Goal: Task Accomplishment & Management: Complete application form

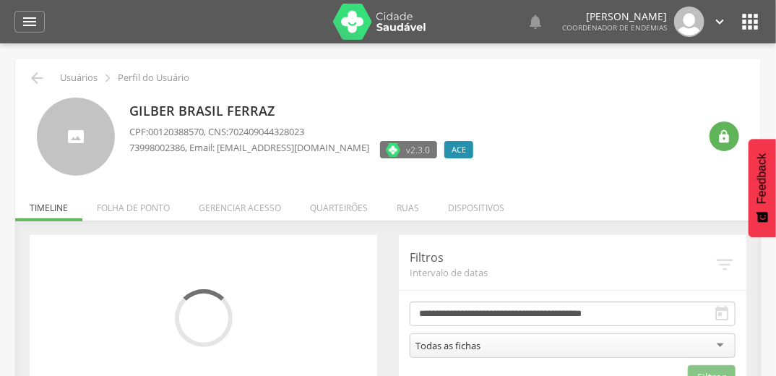
click at [328, 207] on li "Quarteirões" at bounding box center [339, 204] width 87 height 34
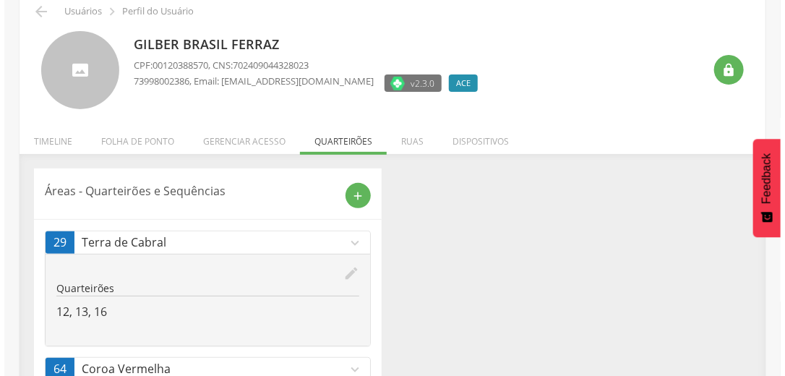
scroll to position [145, 0]
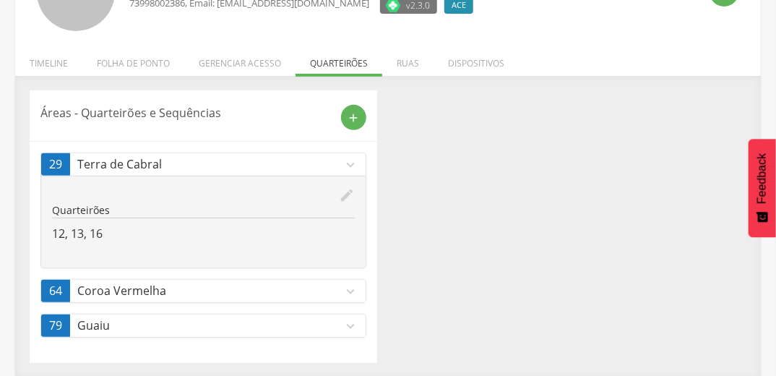
click at [342, 194] on icon "edit" at bounding box center [347, 195] width 16 height 16
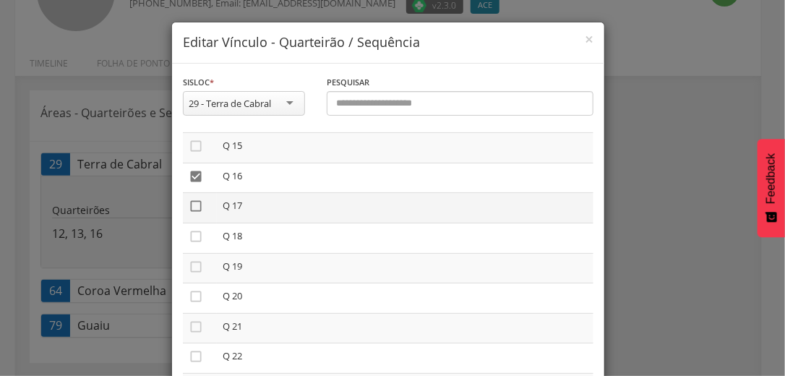
scroll to position [462, 0]
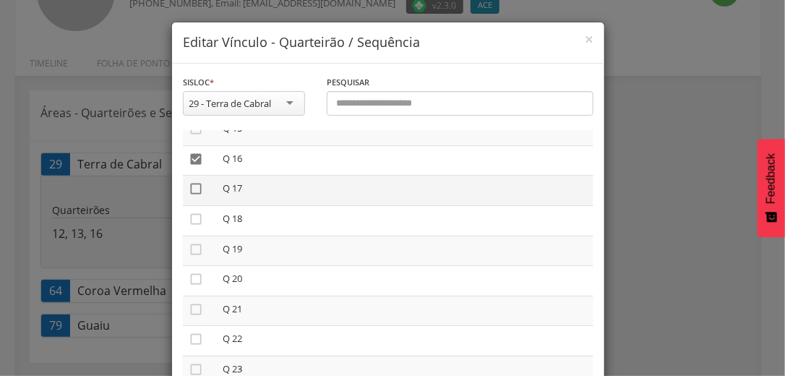
click at [191, 189] on icon "" at bounding box center [196, 188] width 14 height 14
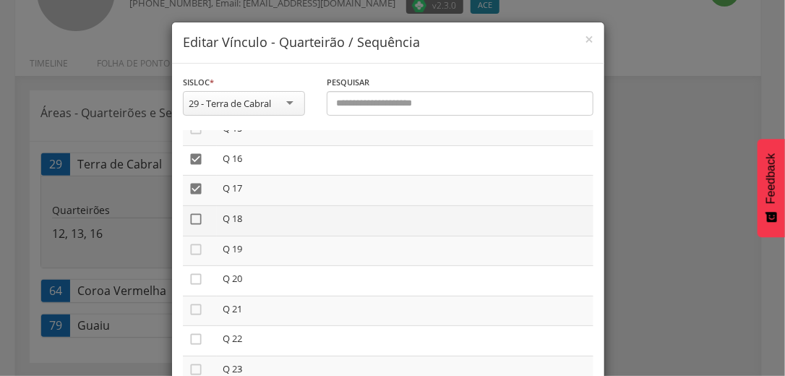
click at [190, 219] on icon "" at bounding box center [196, 219] width 14 height 14
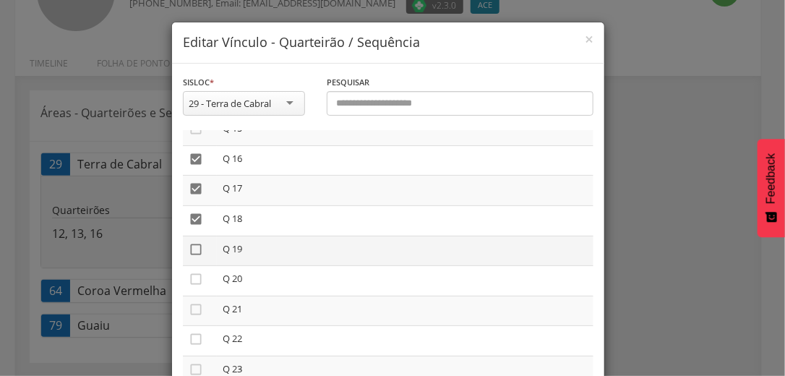
click at [189, 251] on icon "" at bounding box center [196, 249] width 14 height 14
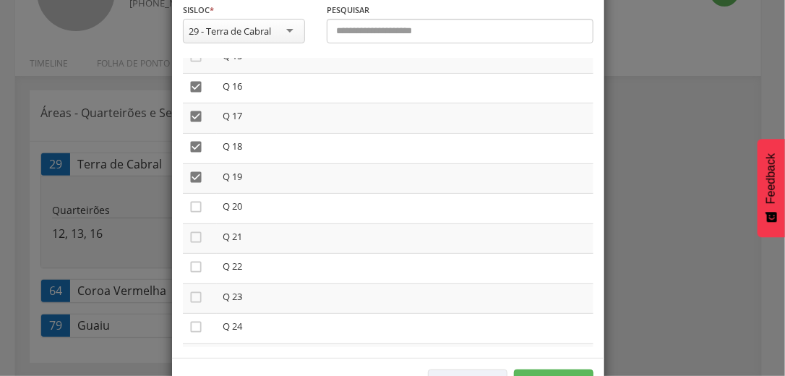
scroll to position [122, 0]
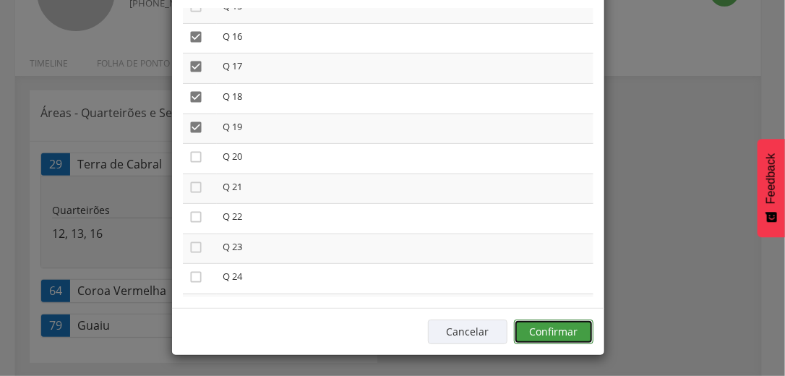
click at [569, 327] on button "Confirmar" at bounding box center [553, 331] width 79 height 25
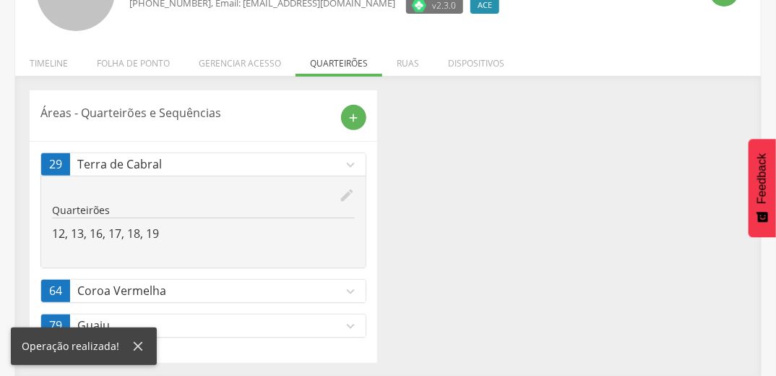
scroll to position [0, 0]
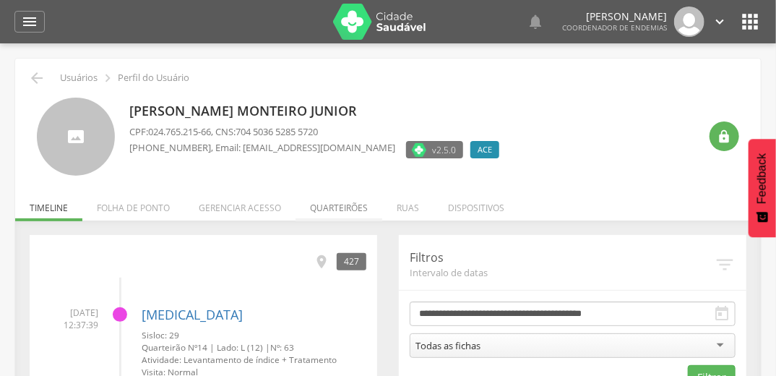
click at [344, 202] on li "Quarteirões" at bounding box center [339, 204] width 87 height 34
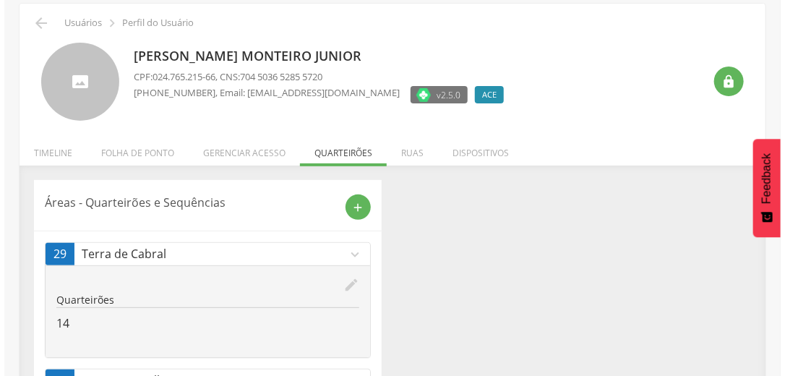
scroll to position [145, 0]
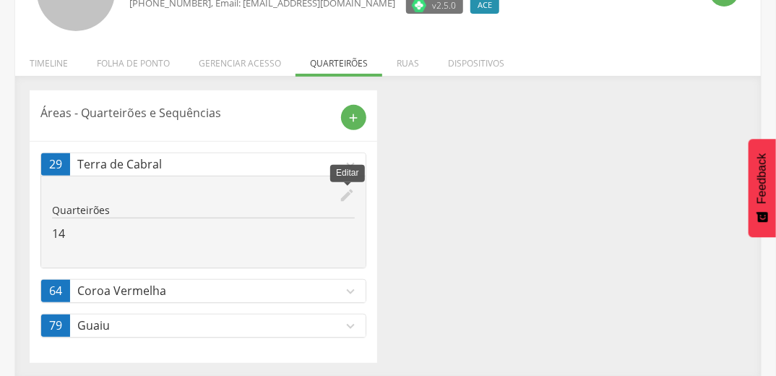
click at [347, 197] on icon "edit" at bounding box center [347, 195] width 16 height 16
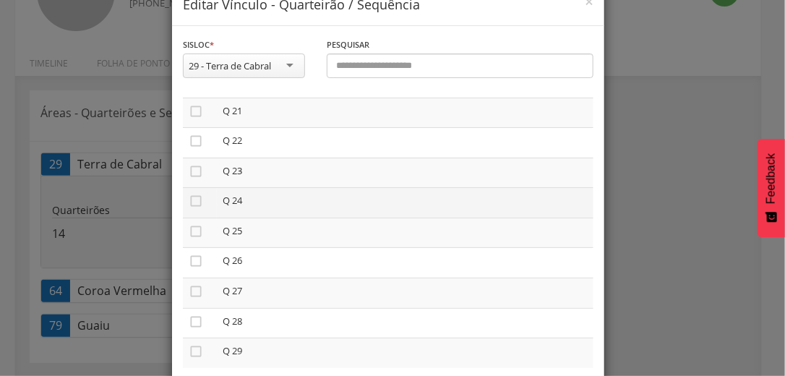
scroll to position [58, 0]
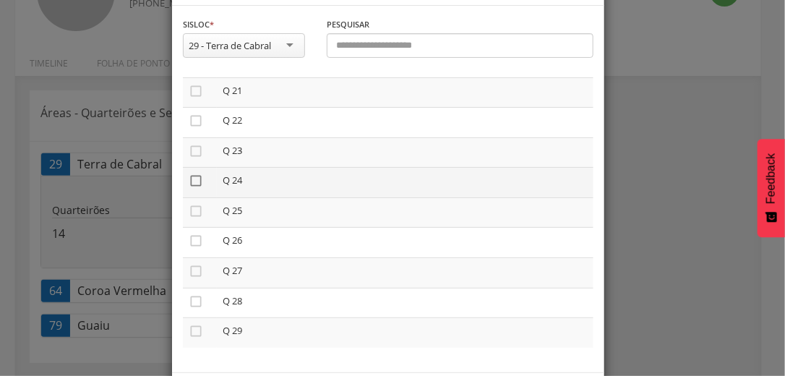
click at [191, 181] on icon "" at bounding box center [196, 180] width 14 height 14
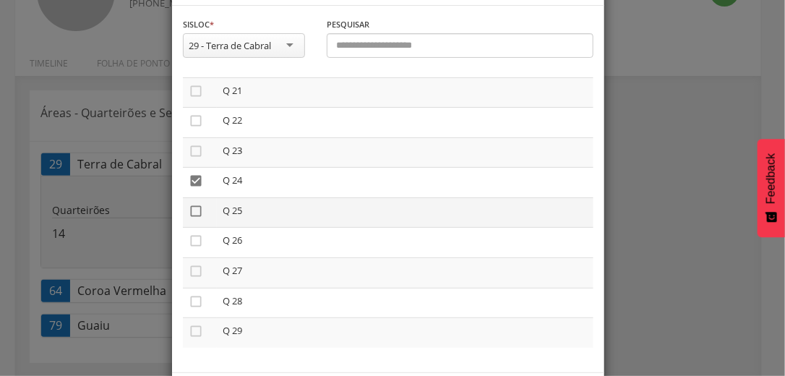
click at [189, 208] on icon "" at bounding box center [196, 211] width 14 height 14
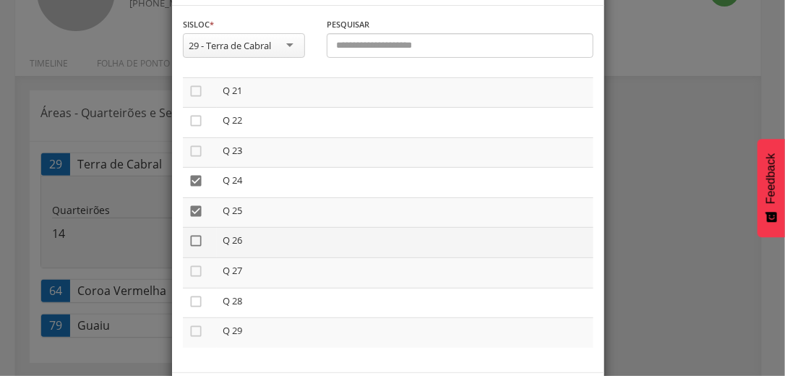
click at [193, 241] on icon "" at bounding box center [196, 240] width 14 height 14
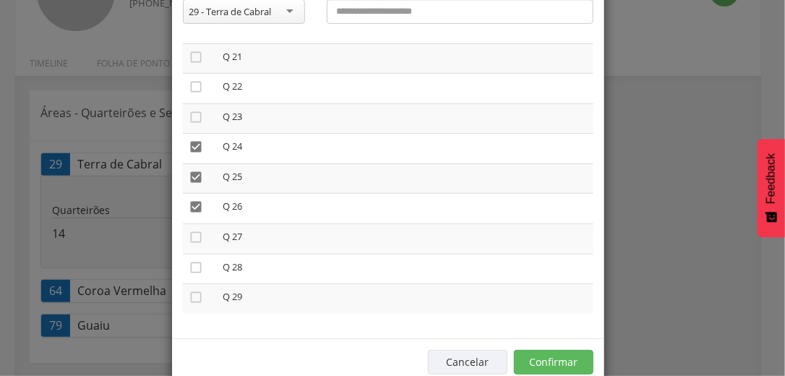
scroll to position [122, 0]
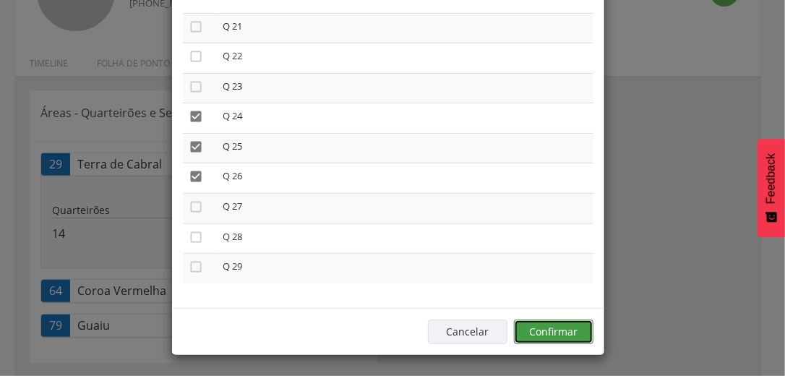
click at [548, 324] on button "Confirmar" at bounding box center [553, 331] width 79 height 25
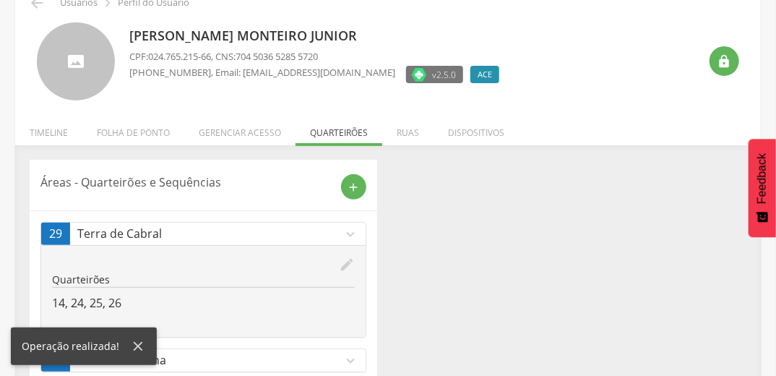
scroll to position [0, 0]
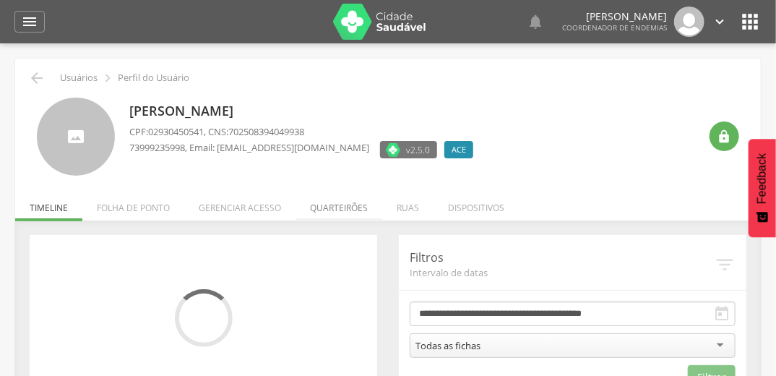
click at [339, 205] on li "Quarteirões" at bounding box center [339, 204] width 87 height 34
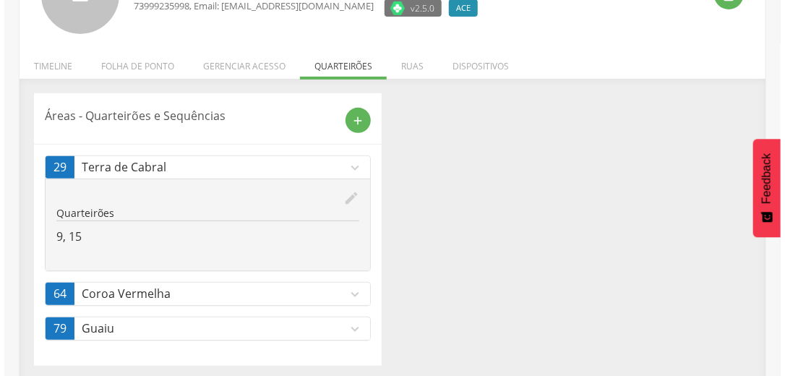
scroll to position [145, 0]
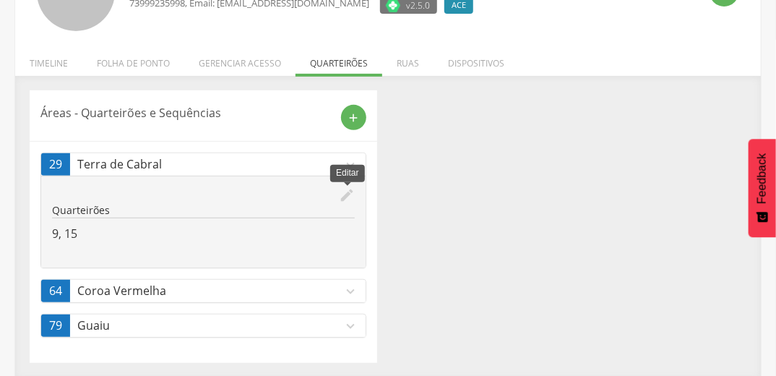
click at [342, 194] on icon "edit" at bounding box center [347, 195] width 16 height 16
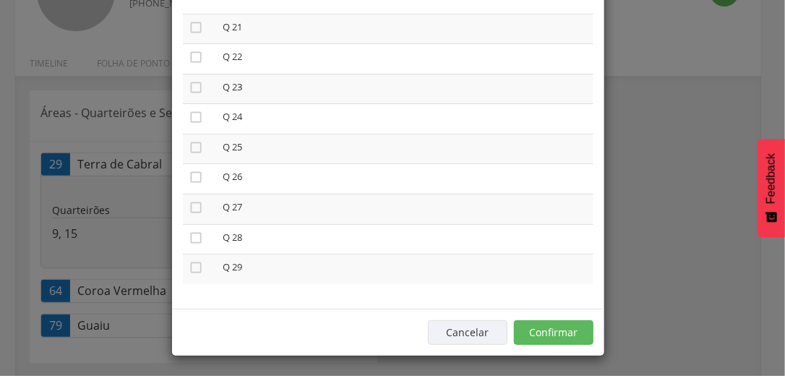
scroll to position [122, 0]
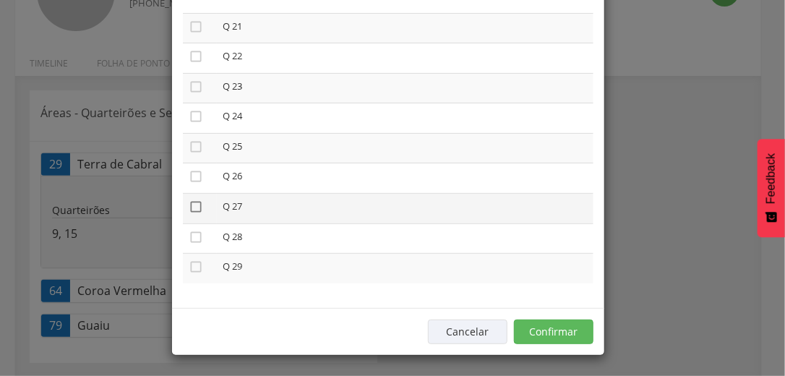
click at [191, 202] on icon "" at bounding box center [196, 206] width 14 height 14
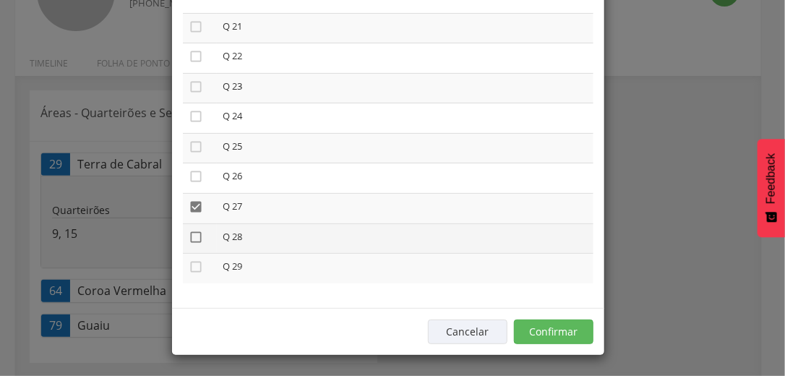
click at [189, 233] on icon "" at bounding box center [196, 237] width 14 height 14
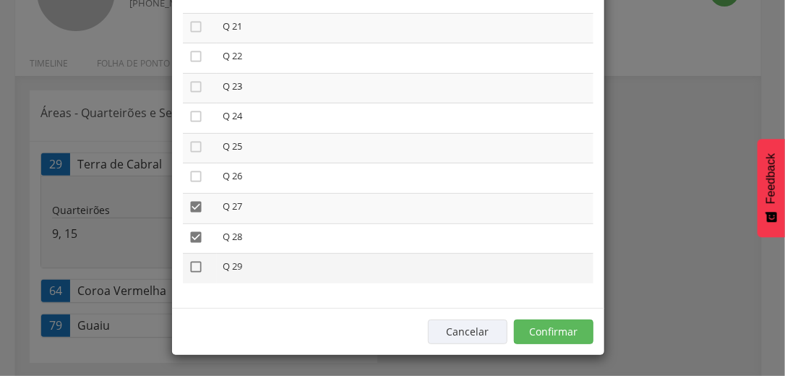
click at [191, 265] on icon "" at bounding box center [196, 266] width 14 height 14
click at [552, 324] on button "Confirmar" at bounding box center [553, 331] width 79 height 25
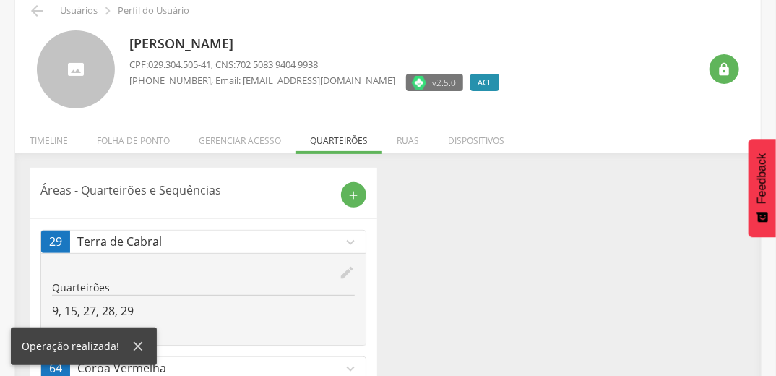
scroll to position [0, 0]
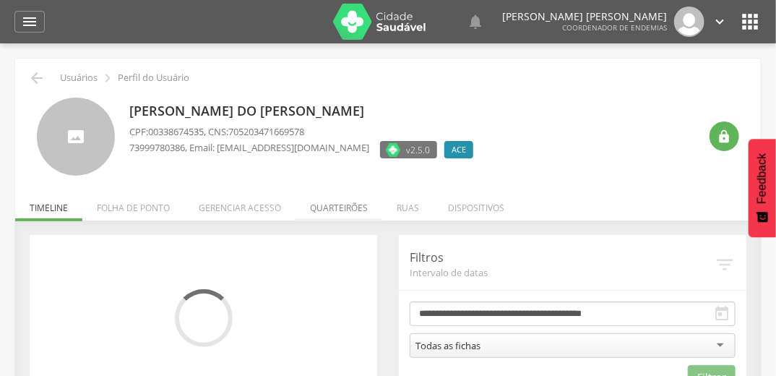
click at [348, 204] on li "Quarteirões" at bounding box center [339, 204] width 87 height 34
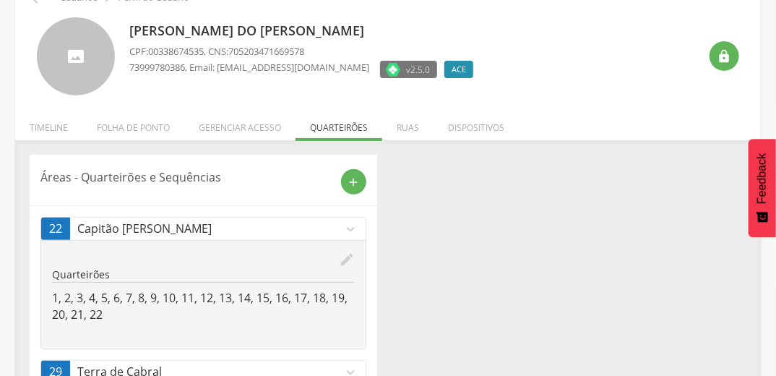
scroll to position [230, 0]
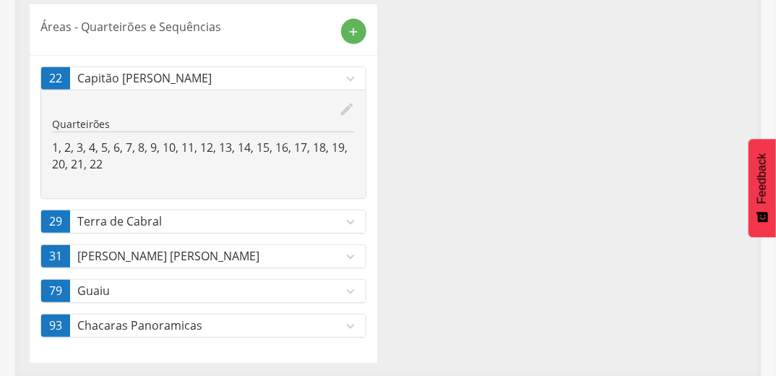
click at [350, 219] on icon "expand_more" at bounding box center [350, 222] width 16 height 16
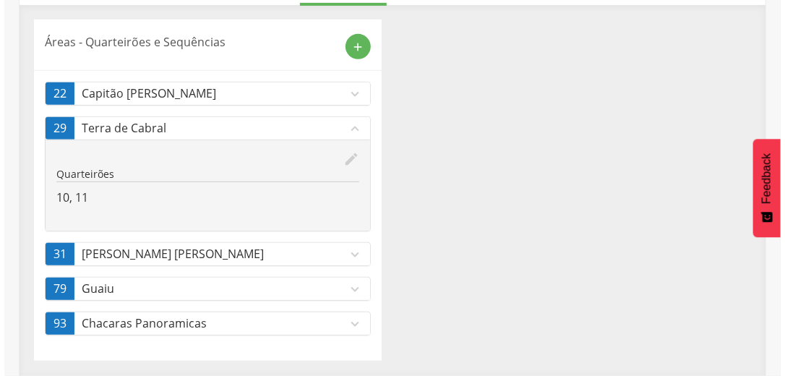
scroll to position [214, 0]
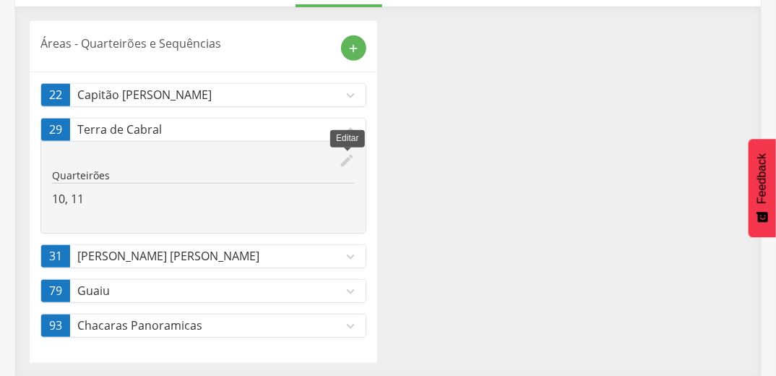
click at [345, 160] on icon "edit" at bounding box center [347, 160] width 16 height 16
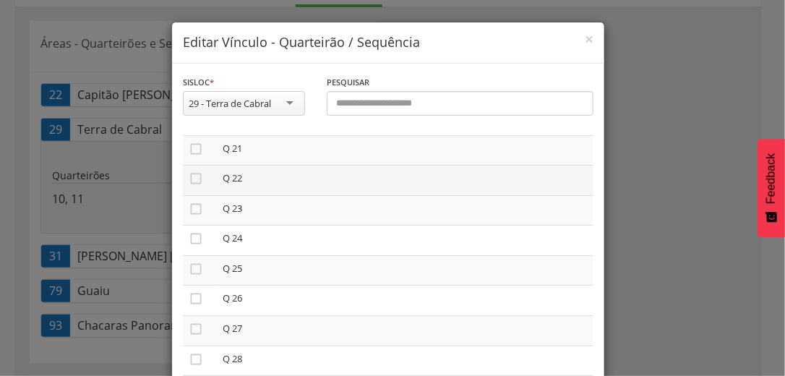
scroll to position [569, 0]
click at [191, 173] on icon "" at bounding box center [196, 172] width 14 height 14
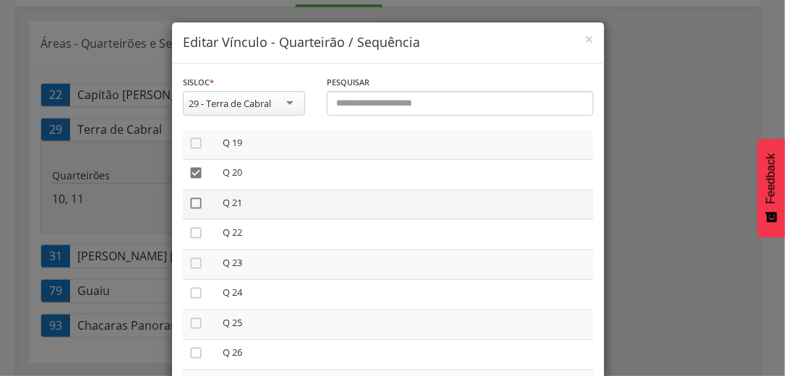
click at [191, 201] on icon "" at bounding box center [196, 203] width 14 height 14
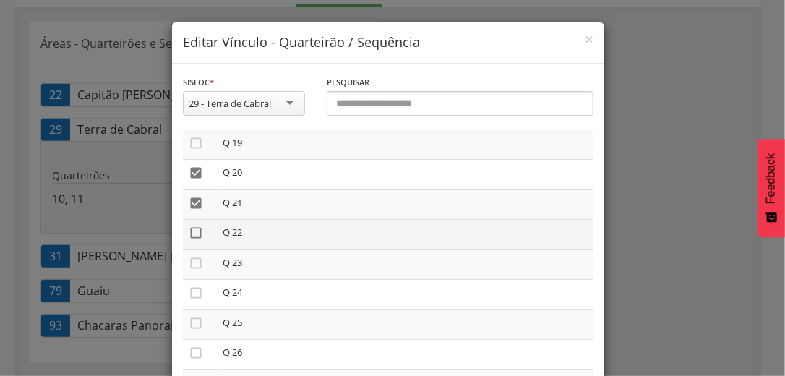
click at [191, 236] on icon "" at bounding box center [196, 232] width 14 height 14
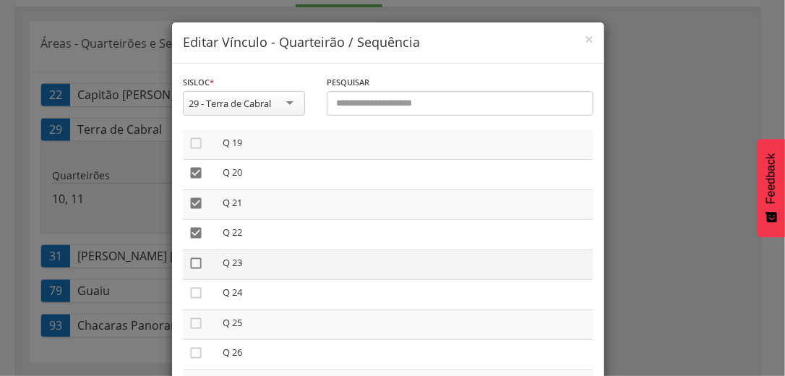
click at [191, 264] on icon "" at bounding box center [196, 263] width 14 height 14
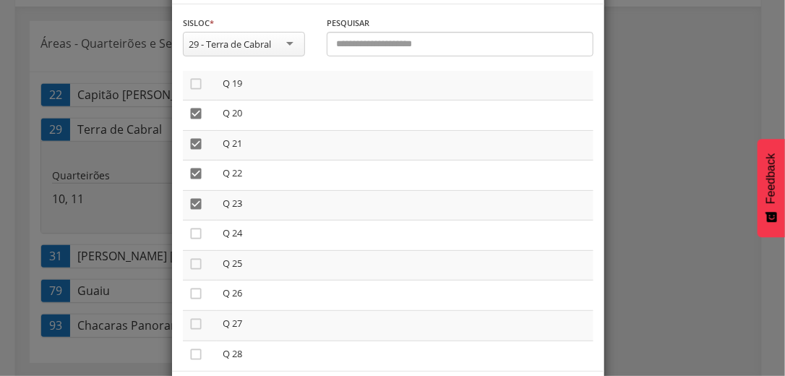
scroll to position [122, 0]
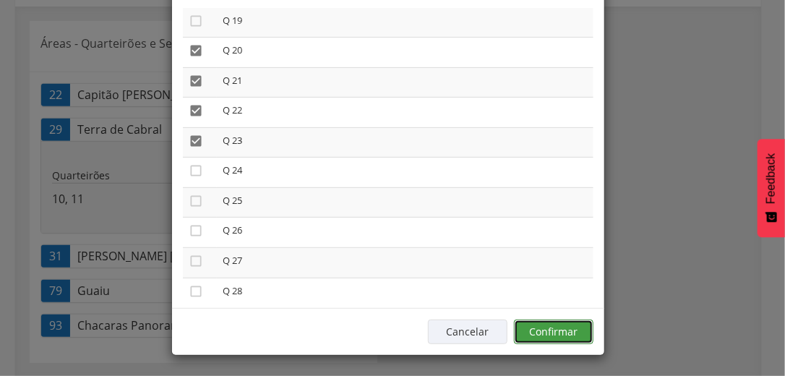
click at [572, 322] on button "Confirmar" at bounding box center [553, 331] width 79 height 25
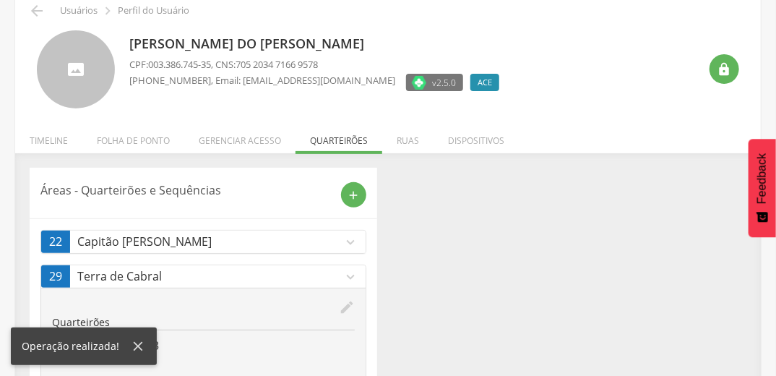
scroll to position [0, 0]
